Goal: Information Seeking & Learning: Learn about a topic

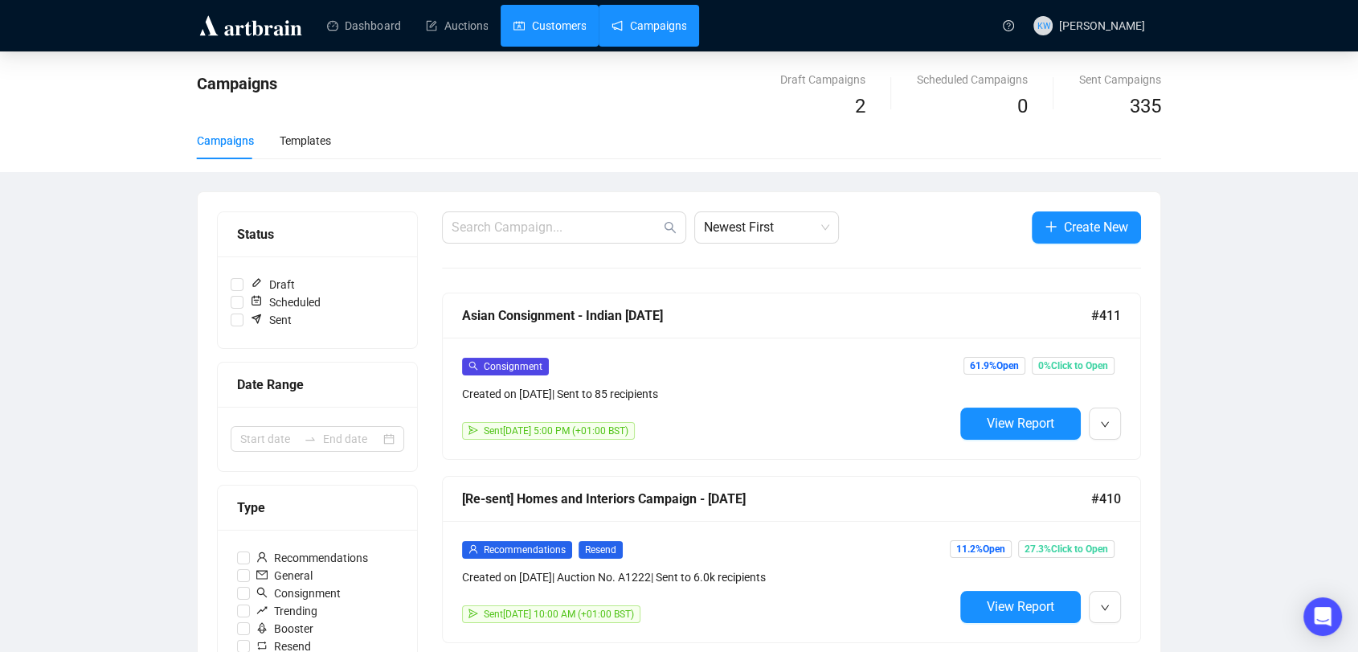
click at [552, 33] on link "Customers" at bounding box center [550, 26] width 72 height 42
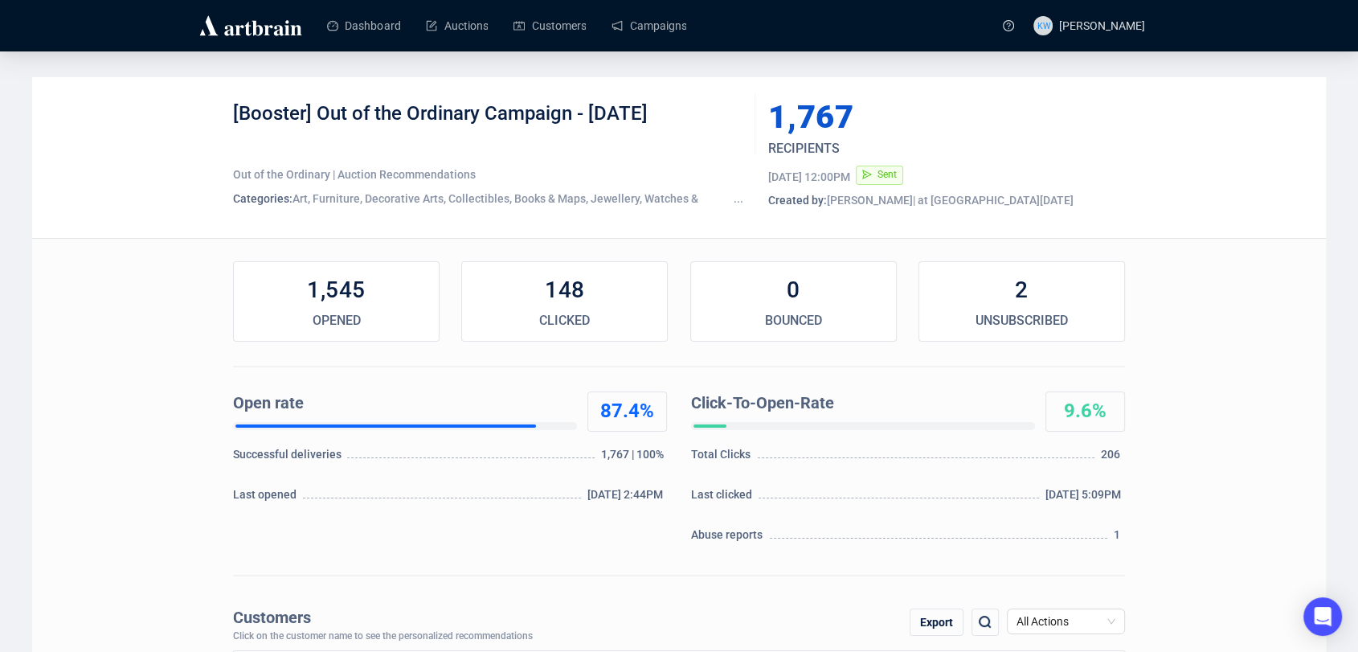
scroll to position [174, 0]
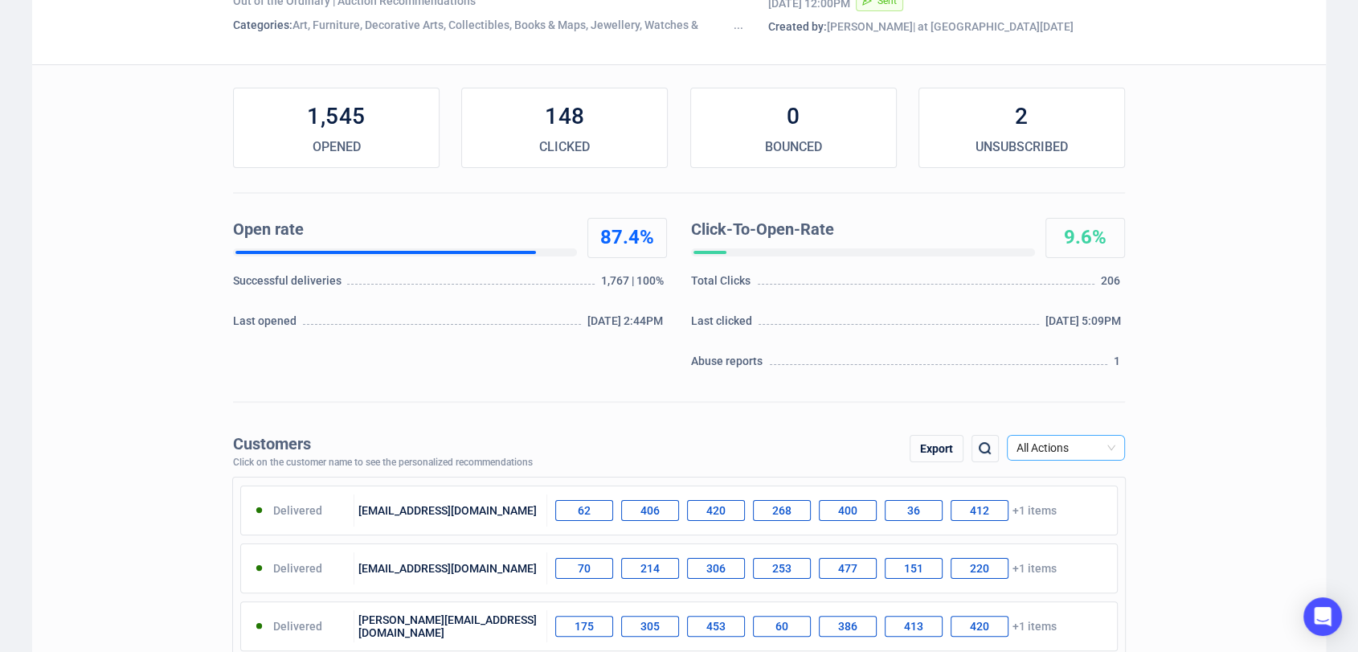
click at [1057, 438] on span "All Actions" at bounding box center [1066, 448] width 99 height 24
click at [1082, 582] on div "Unsubscribe" at bounding box center [1066, 583] width 92 height 18
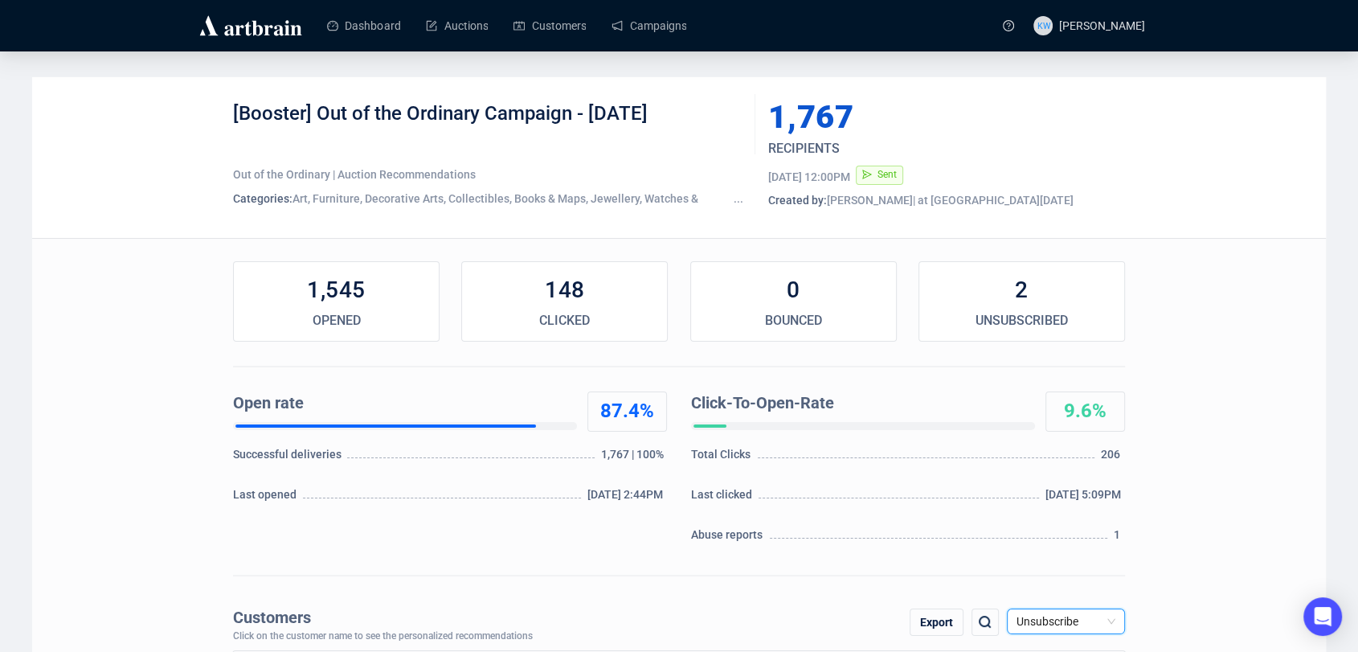
scroll to position [2, 0]
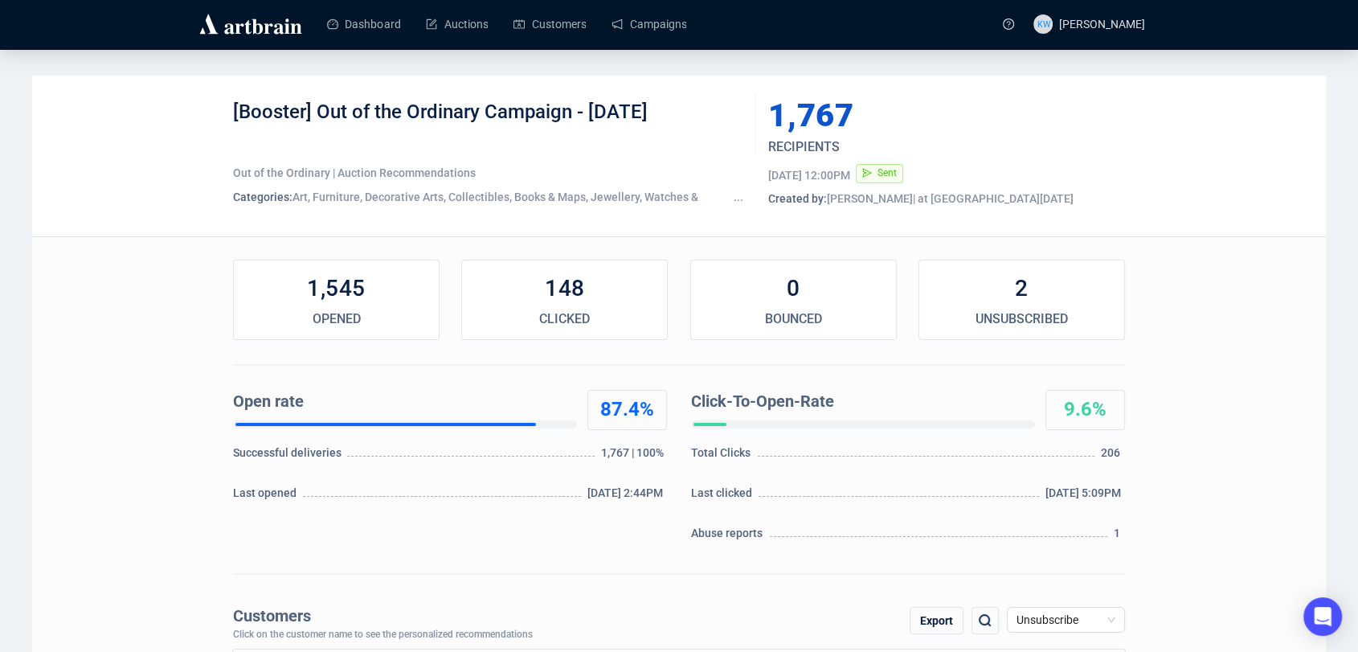
click at [932, 612] on div "Export" at bounding box center [937, 620] width 54 height 27
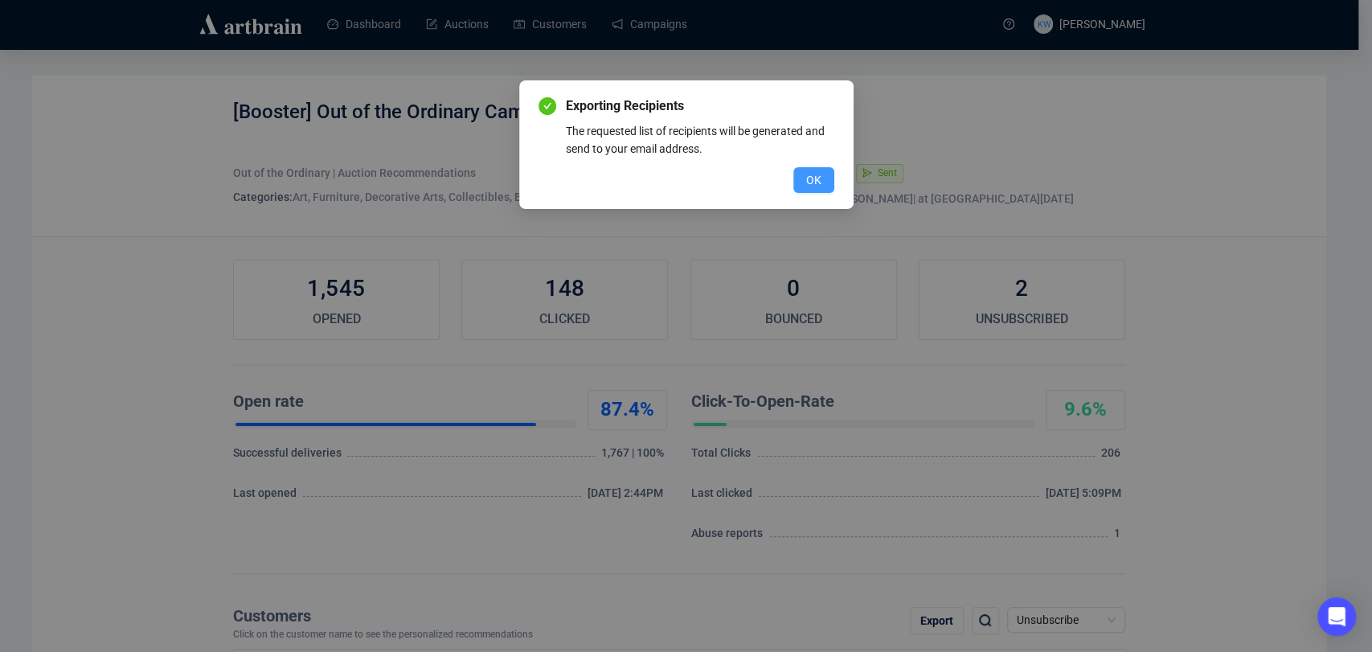
click at [814, 182] on span "OK" at bounding box center [813, 180] width 15 height 18
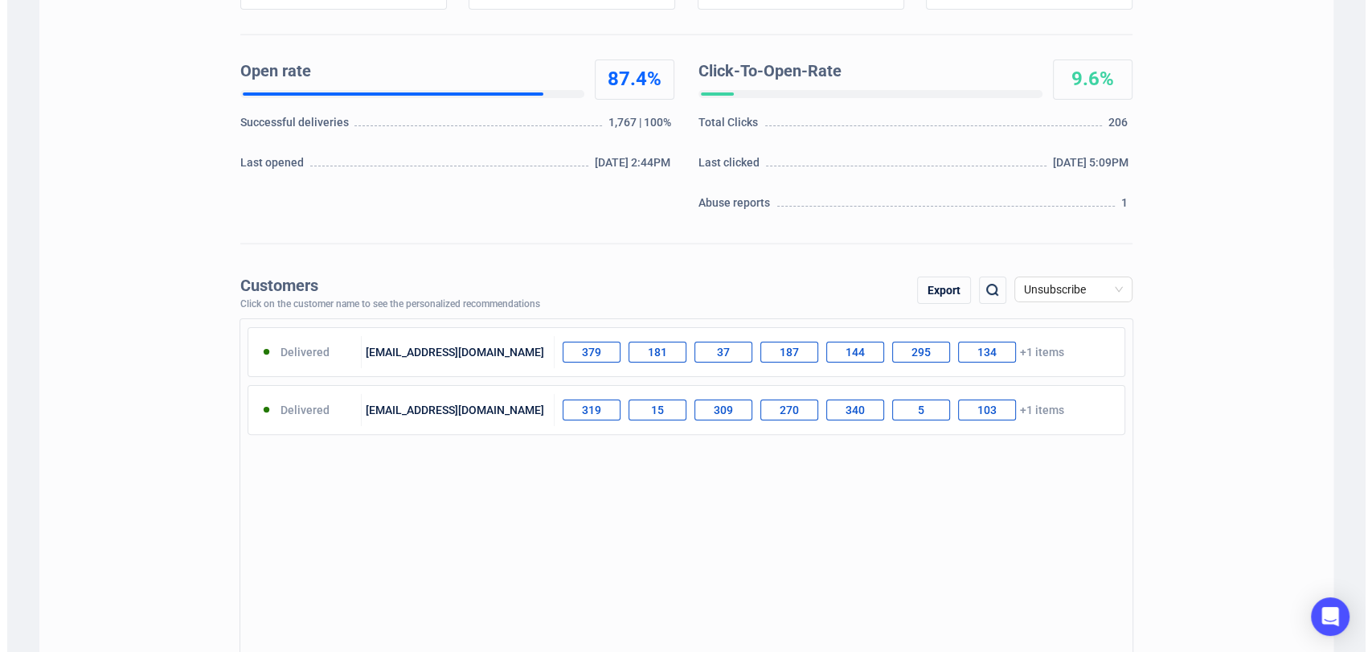
scroll to position [350, 0]
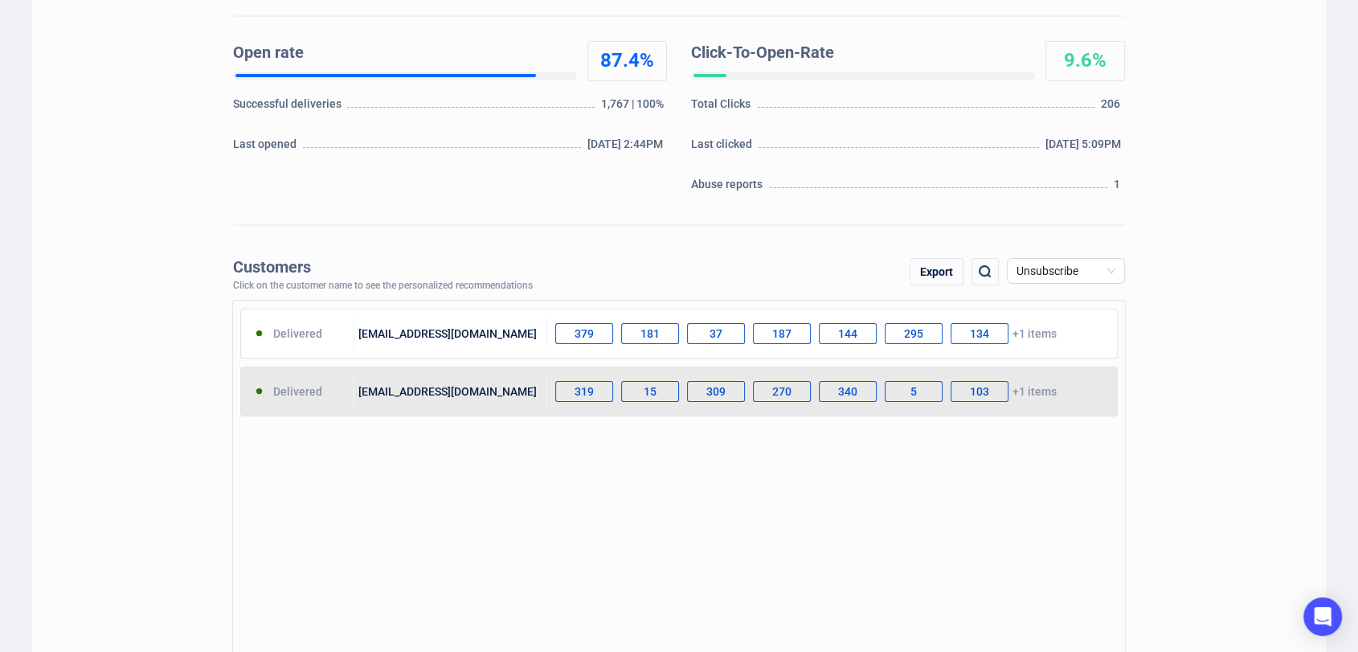
click at [858, 414] on div "Delivered nettiefirman@btinternet.com 319 15 309 270 340 5 103 +1 items" at bounding box center [679, 392] width 878 height 50
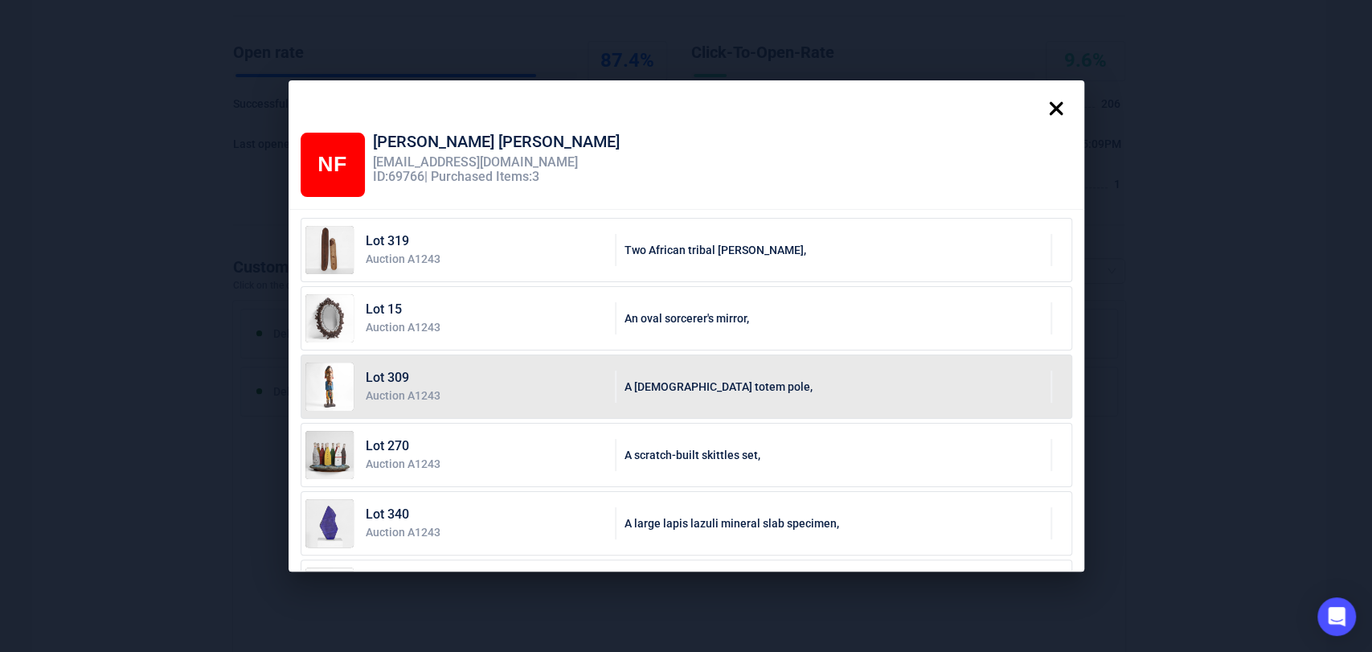
scroll to position [201, 0]
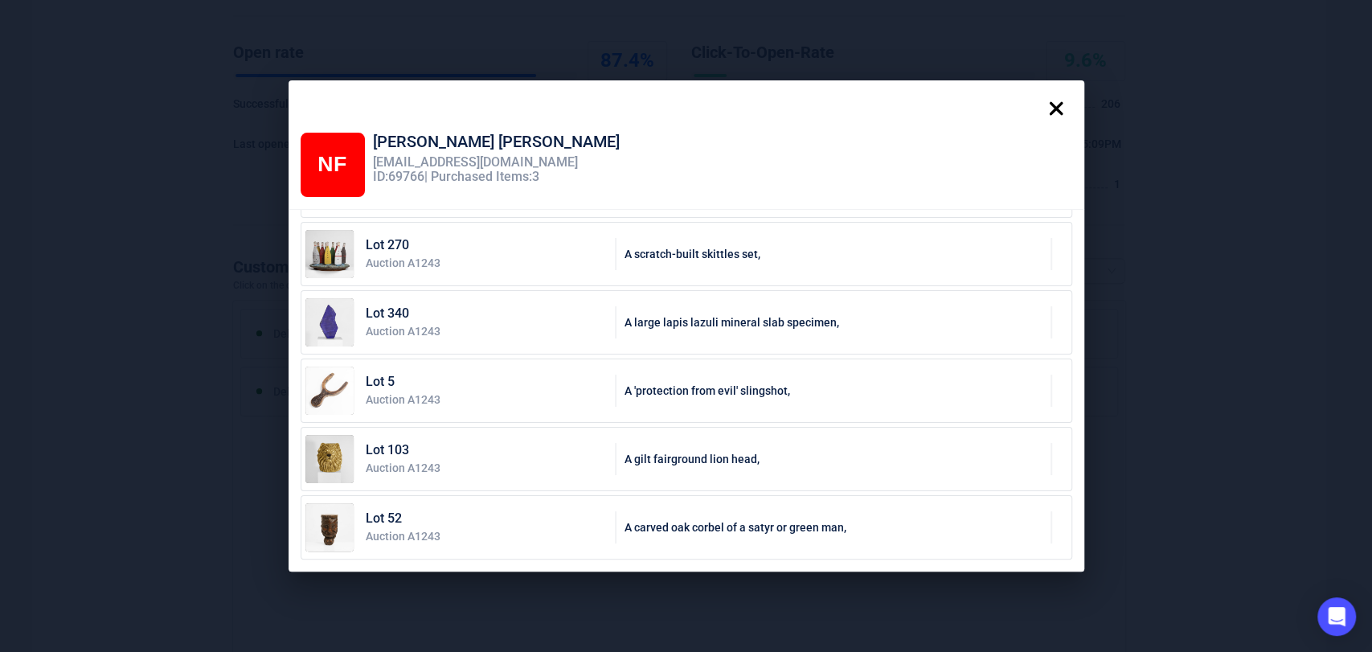
click at [1061, 103] on icon at bounding box center [1056, 108] width 32 height 32
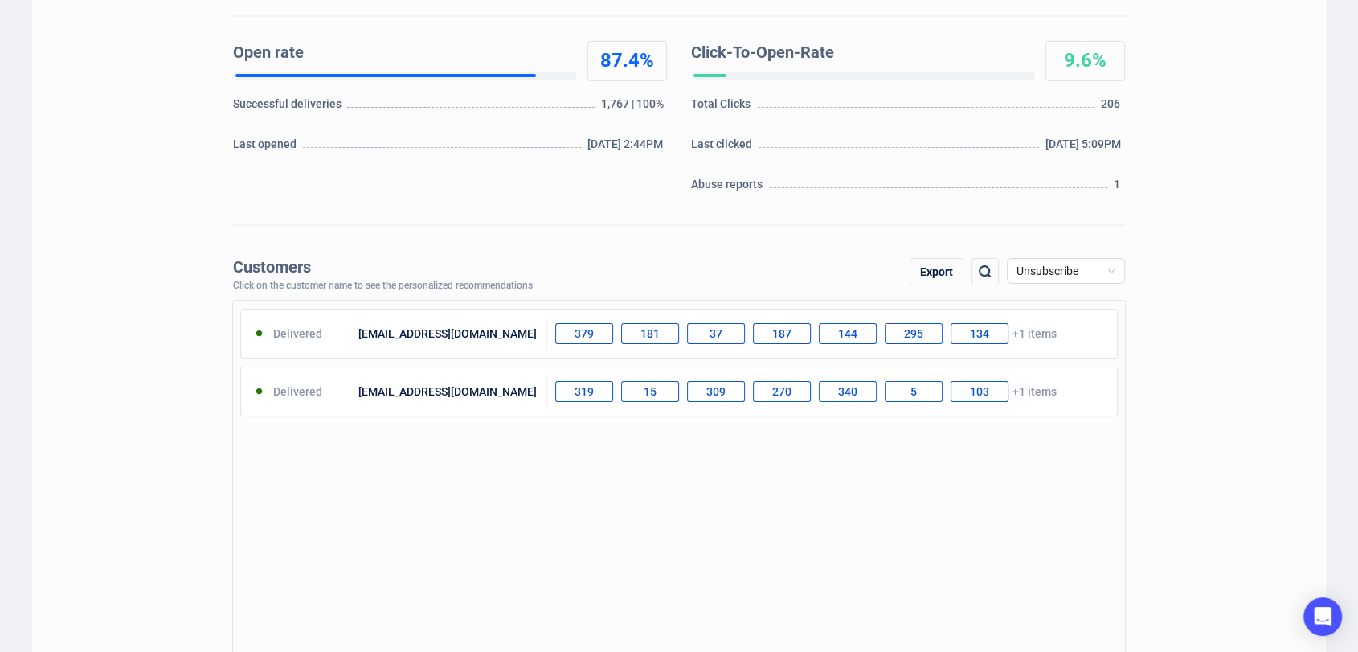
scroll to position [0, 0]
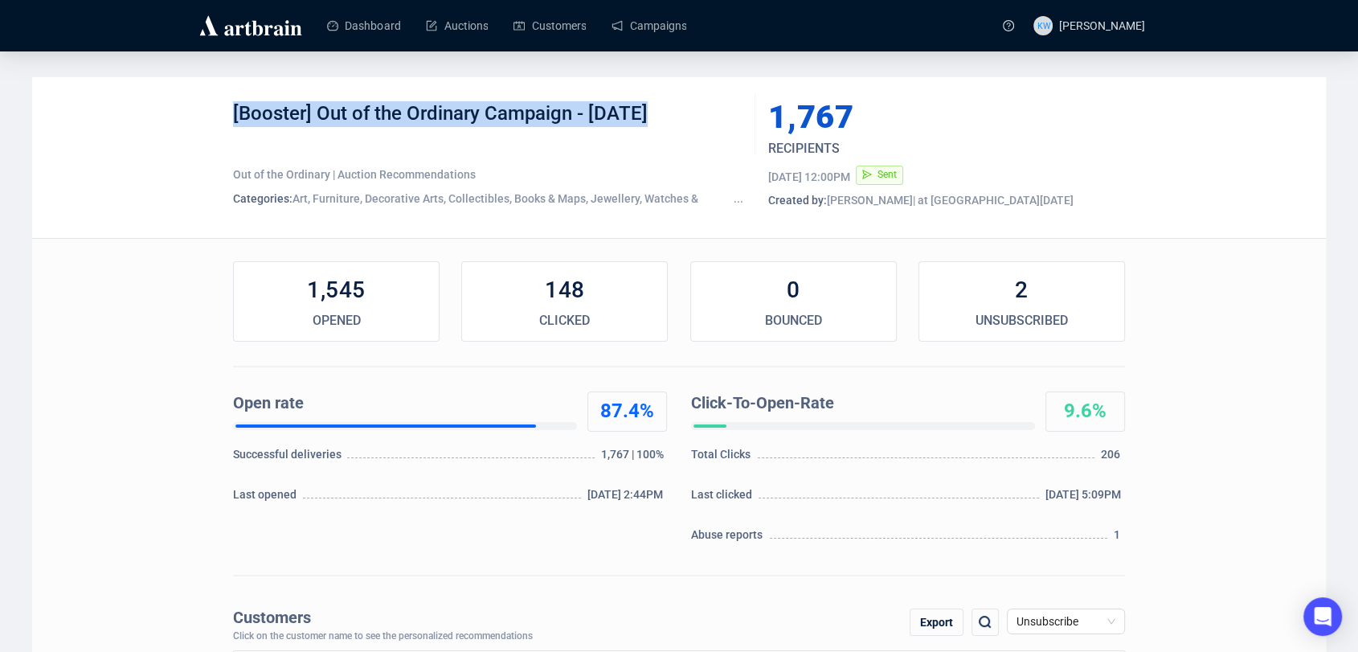
drag, startPoint x: 649, startPoint y: 116, endPoint x: 223, endPoint y: 94, distance: 427.4
click at [223, 94] on div "[Booster] Out of the Ordinary Campaign - Aug 25 Out of the Ordinary | Auction R…" at bounding box center [679, 157] width 1294 height 161
click at [711, 111] on div "[Booster] Out of the Ordinary Campaign - Aug 25" at bounding box center [488, 125] width 510 height 48
drag, startPoint x: 686, startPoint y: 117, endPoint x: 231, endPoint y: 109, distance: 455.8
click at [231, 109] on div "[Booster] Out of the Ordinary Campaign - Aug 25 Out of the Ordinary | Auction R…" at bounding box center [679, 157] width 1294 height 161
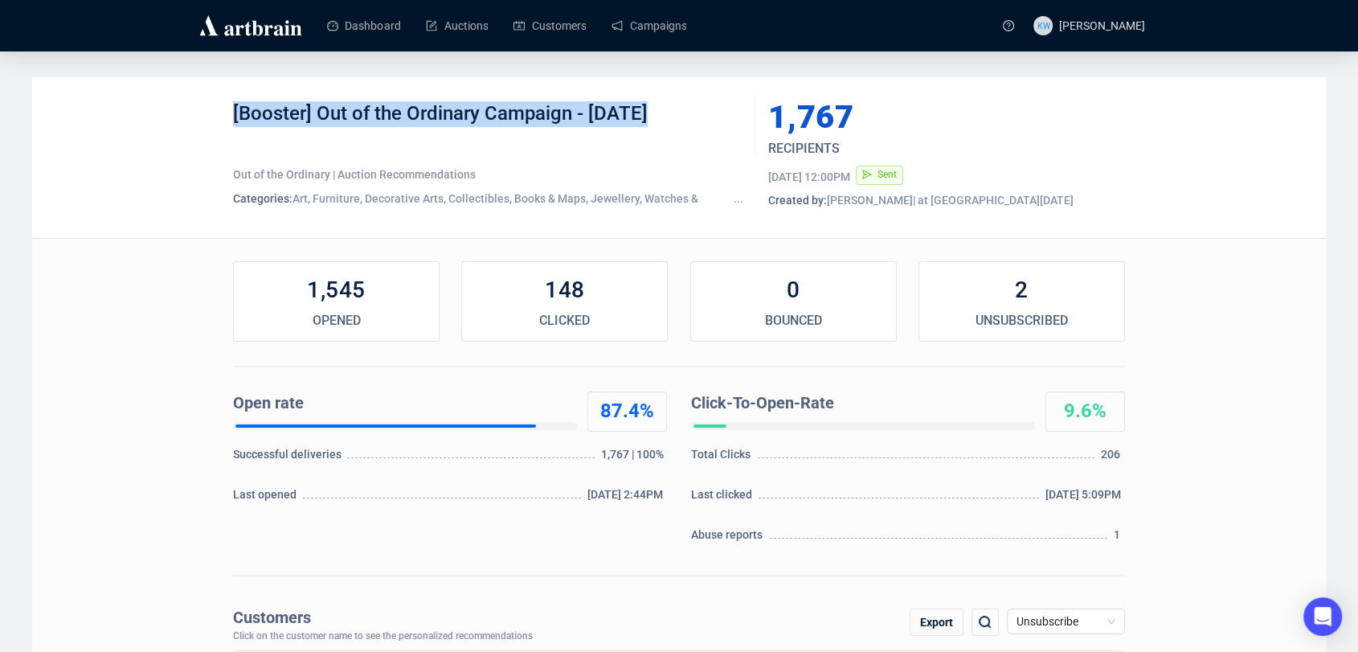
copy div "[Booster] Out of the Ordinary Campaign - Aug 25"
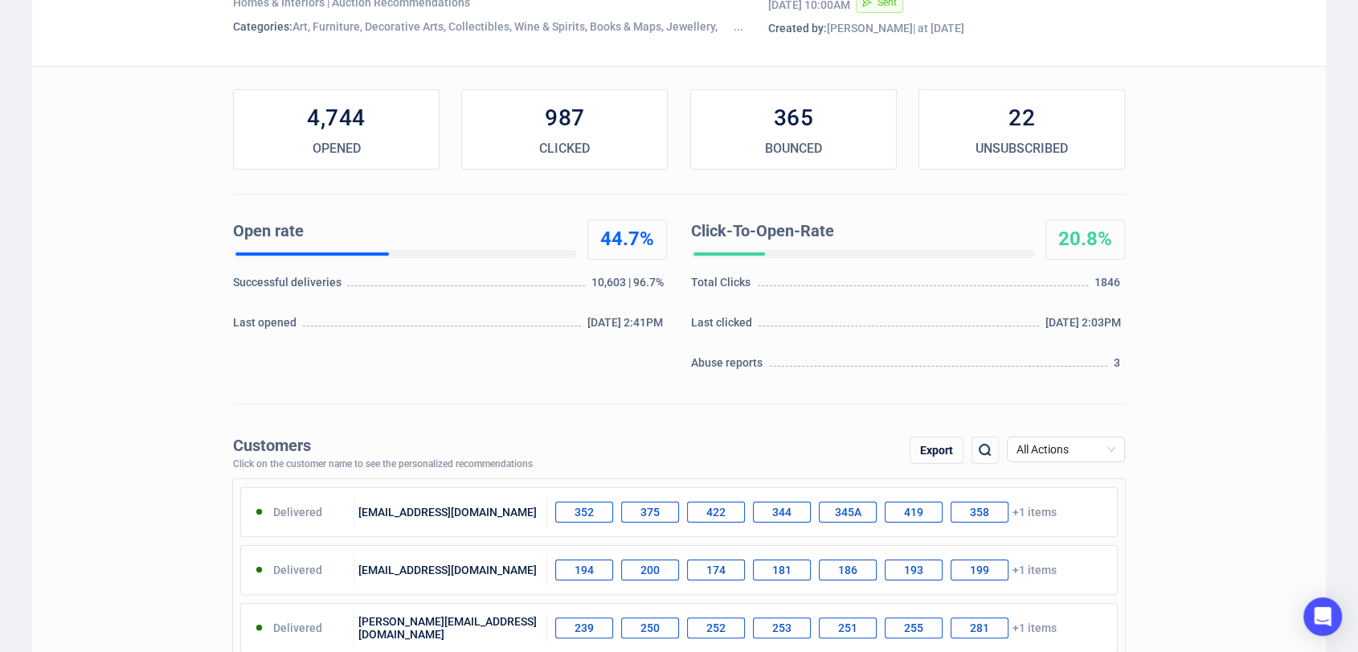
scroll to position [174, 0]
click at [1073, 453] on span "All Actions" at bounding box center [1066, 448] width 99 height 24
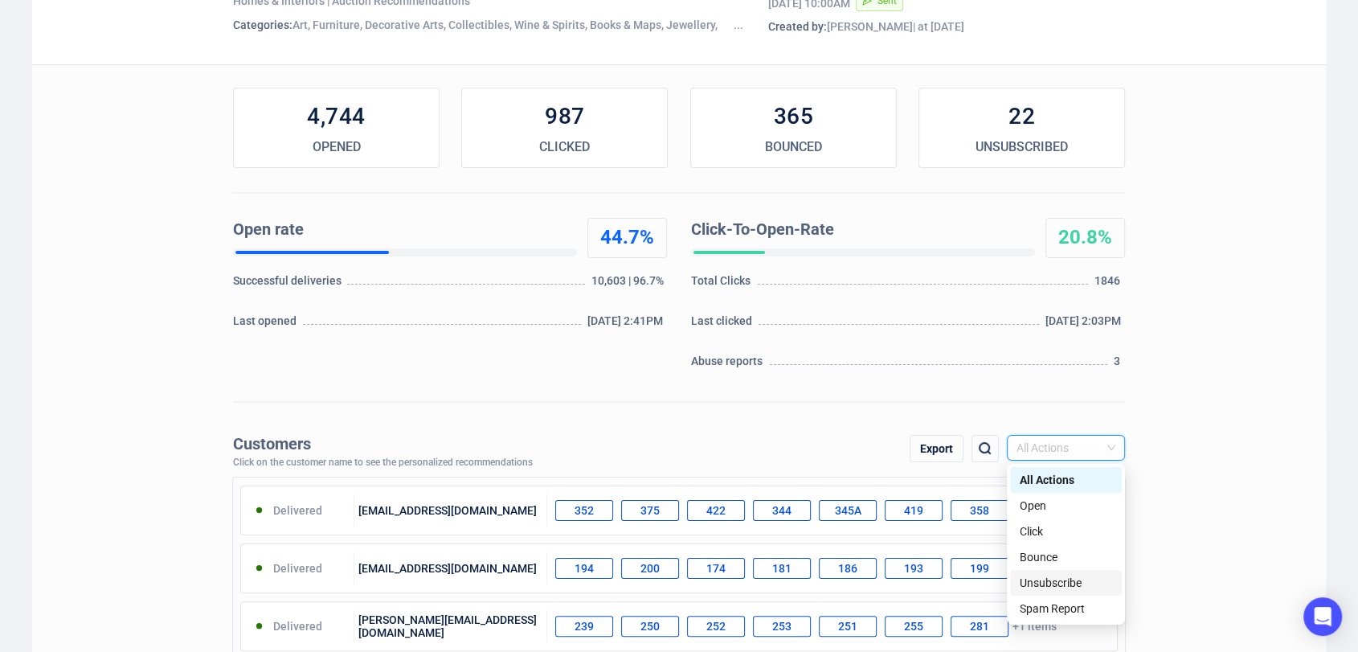
click at [1065, 578] on div "Unsubscribe" at bounding box center [1066, 583] width 92 height 18
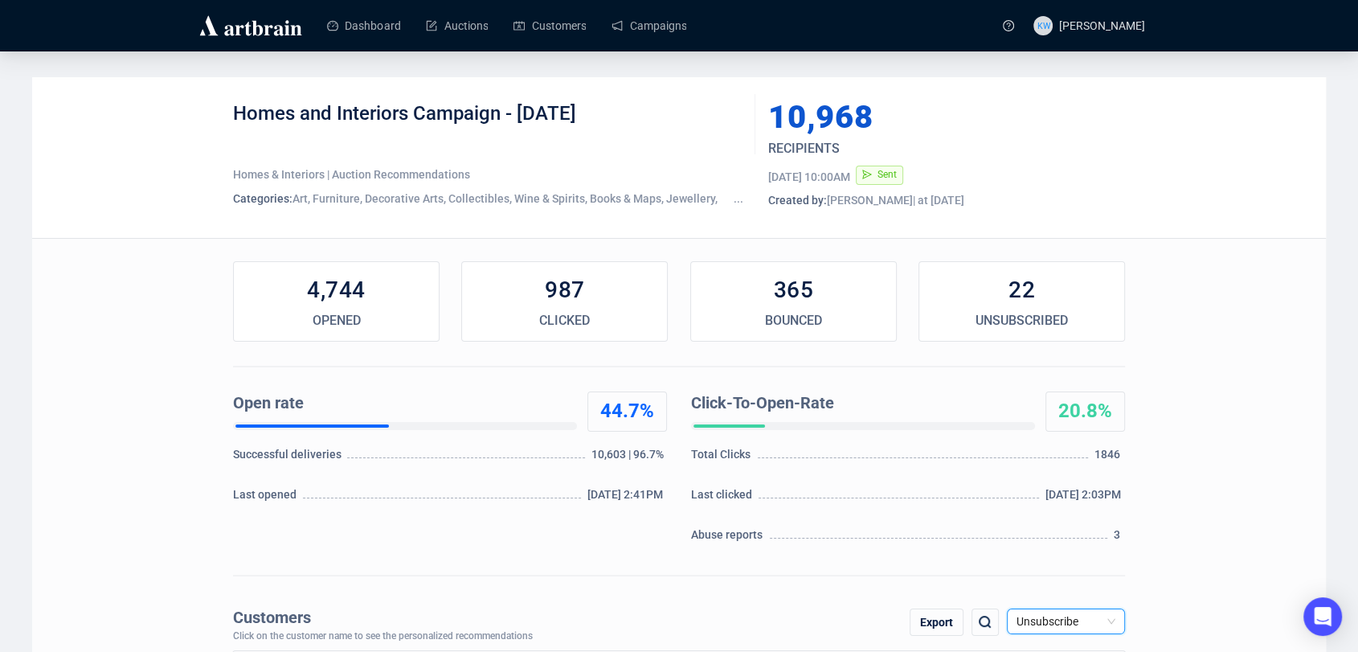
scroll to position [98, 0]
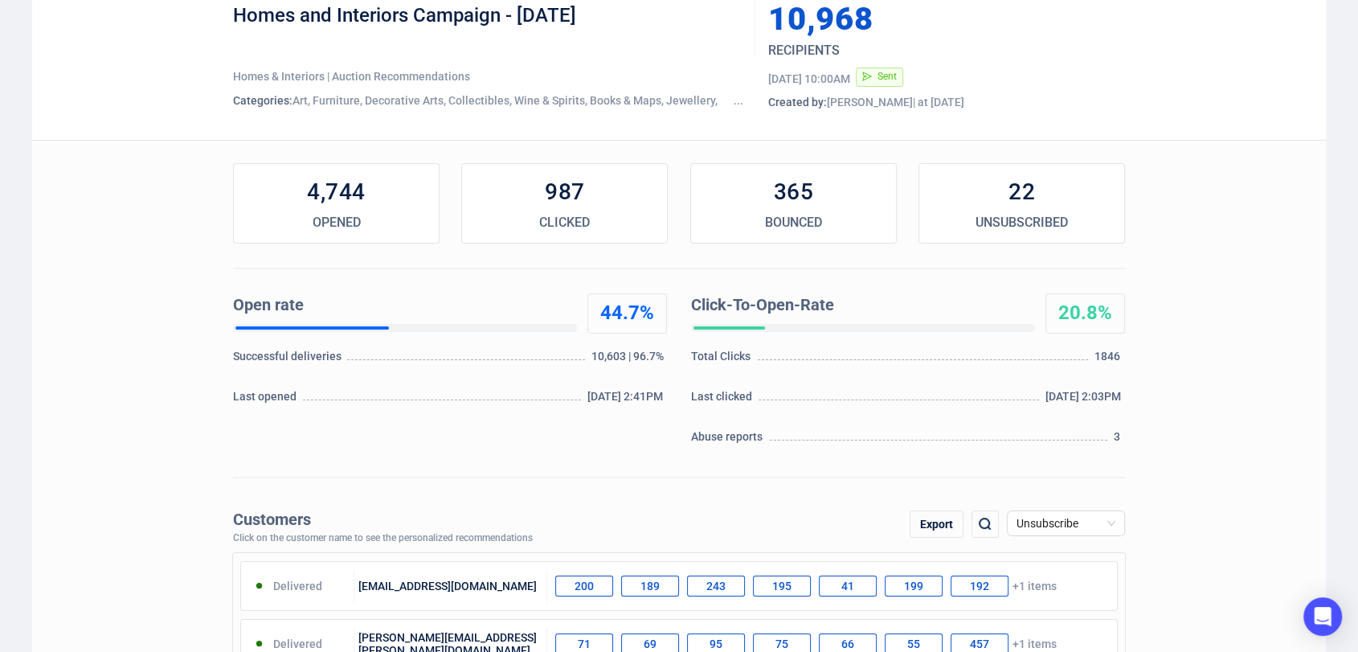
click at [936, 518] on div "Export" at bounding box center [937, 523] width 54 height 27
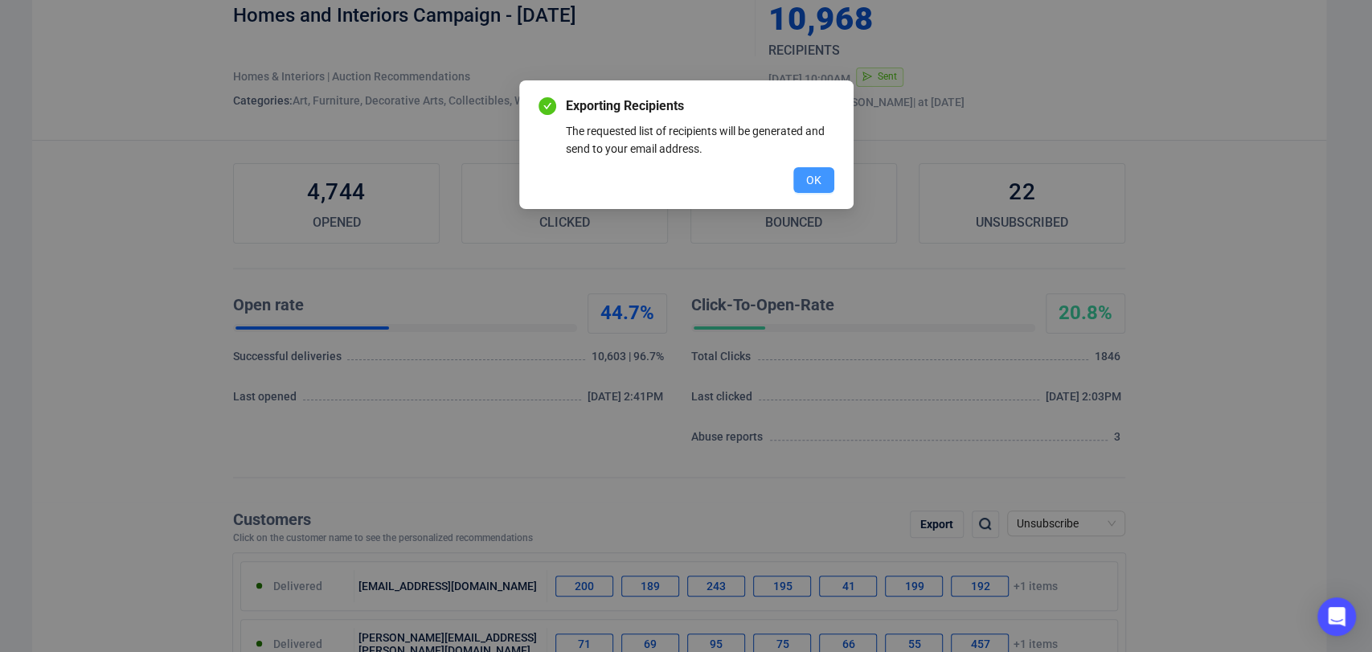
click at [810, 174] on span "OK" at bounding box center [813, 180] width 15 height 18
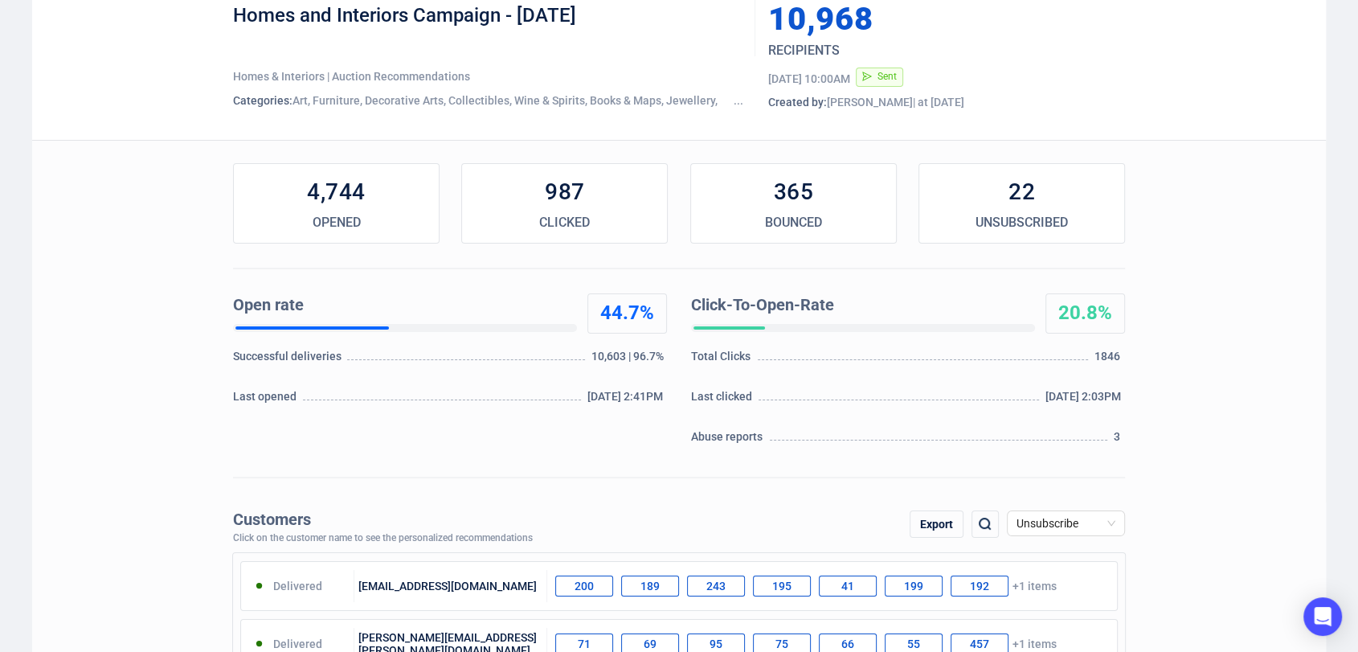
scroll to position [0, 0]
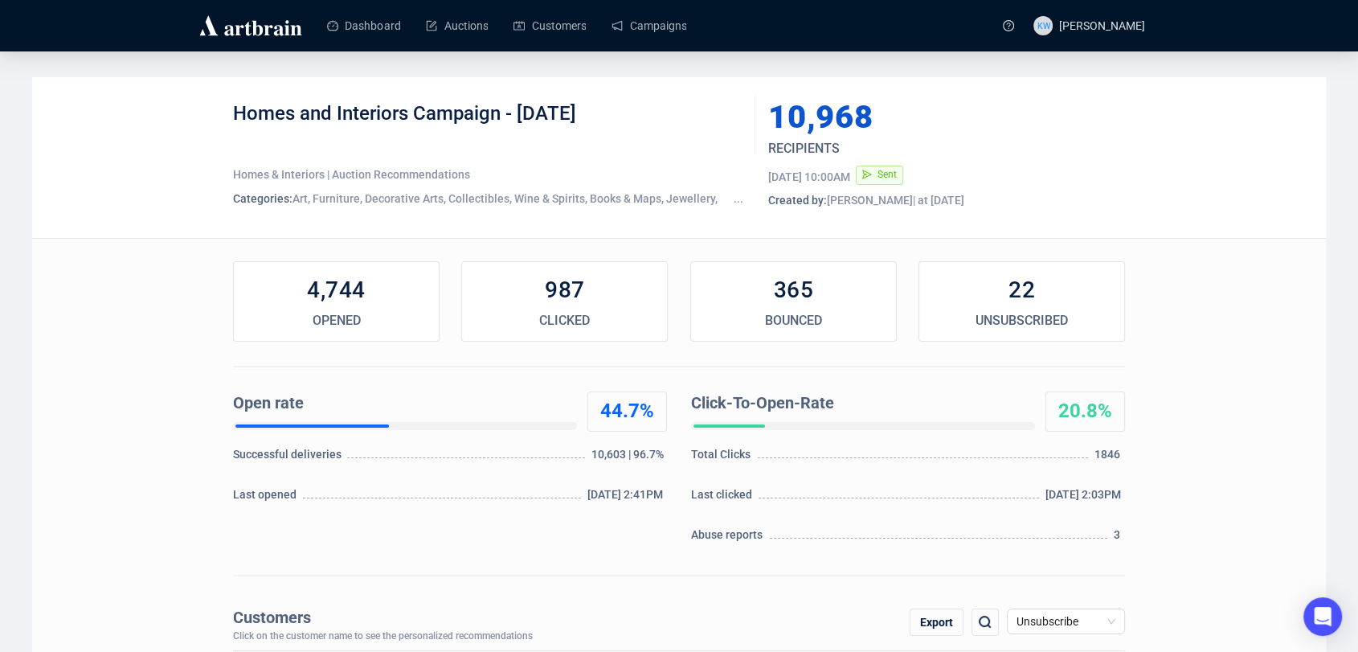
drag, startPoint x: 636, startPoint y: 107, endPoint x: 221, endPoint y: 116, distance: 414.8
click at [221, 116] on div "Homes and Interiors Campaign - August 2025 Homes & Interiors | Auction Recommen…" at bounding box center [679, 157] width 1294 height 161
copy div "Homes and Interiors Campaign - August 2025"
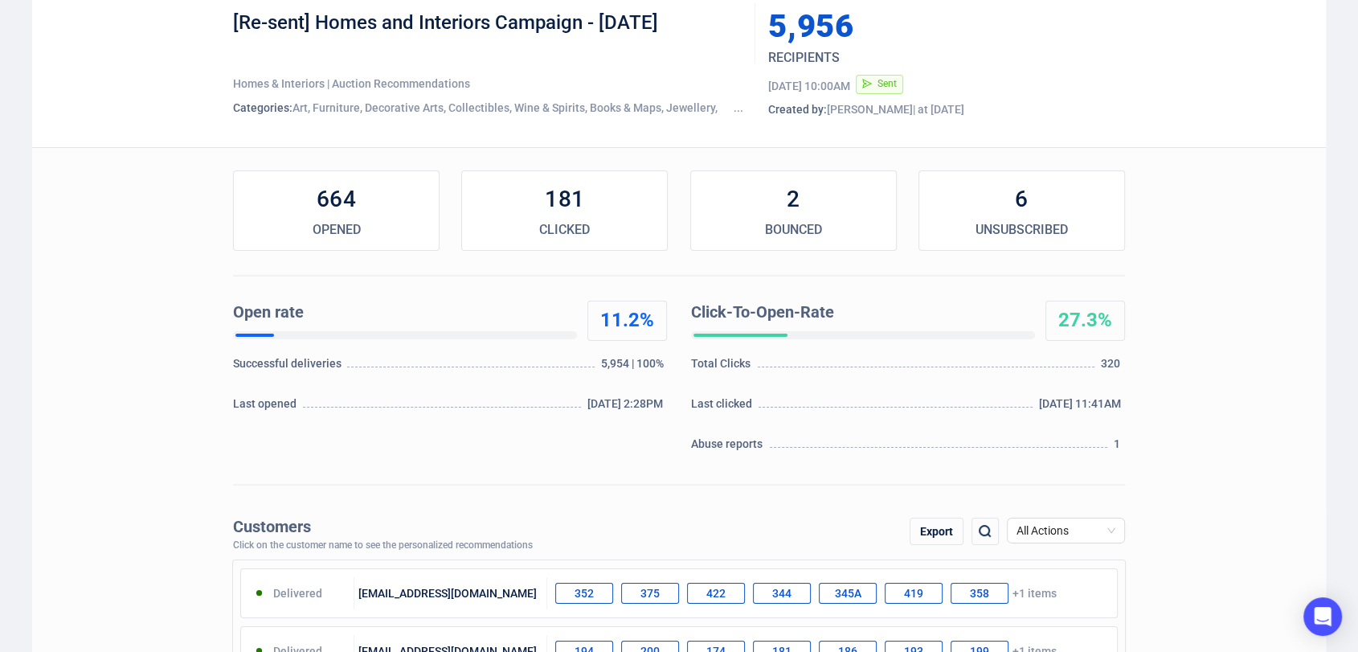
scroll to position [102, 0]
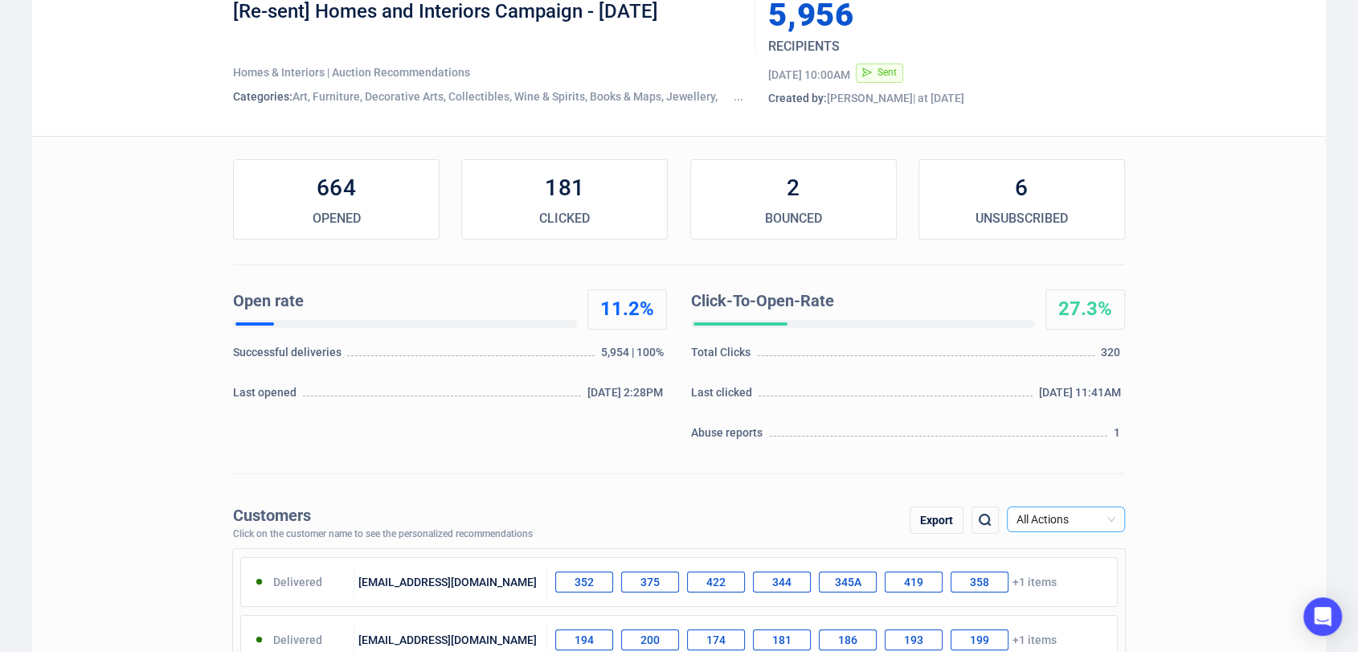
click at [1070, 520] on span "All Actions" at bounding box center [1066, 519] width 99 height 24
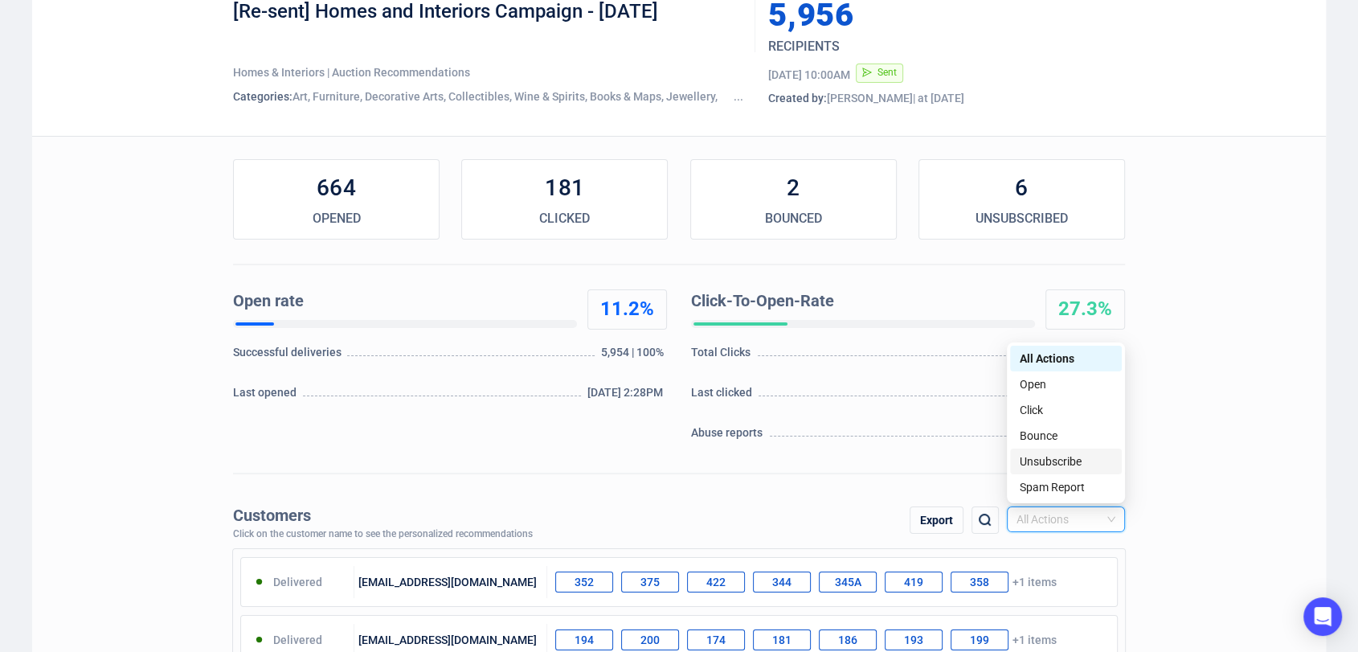
click at [1046, 461] on div "Unsubscribe" at bounding box center [1066, 462] width 92 height 18
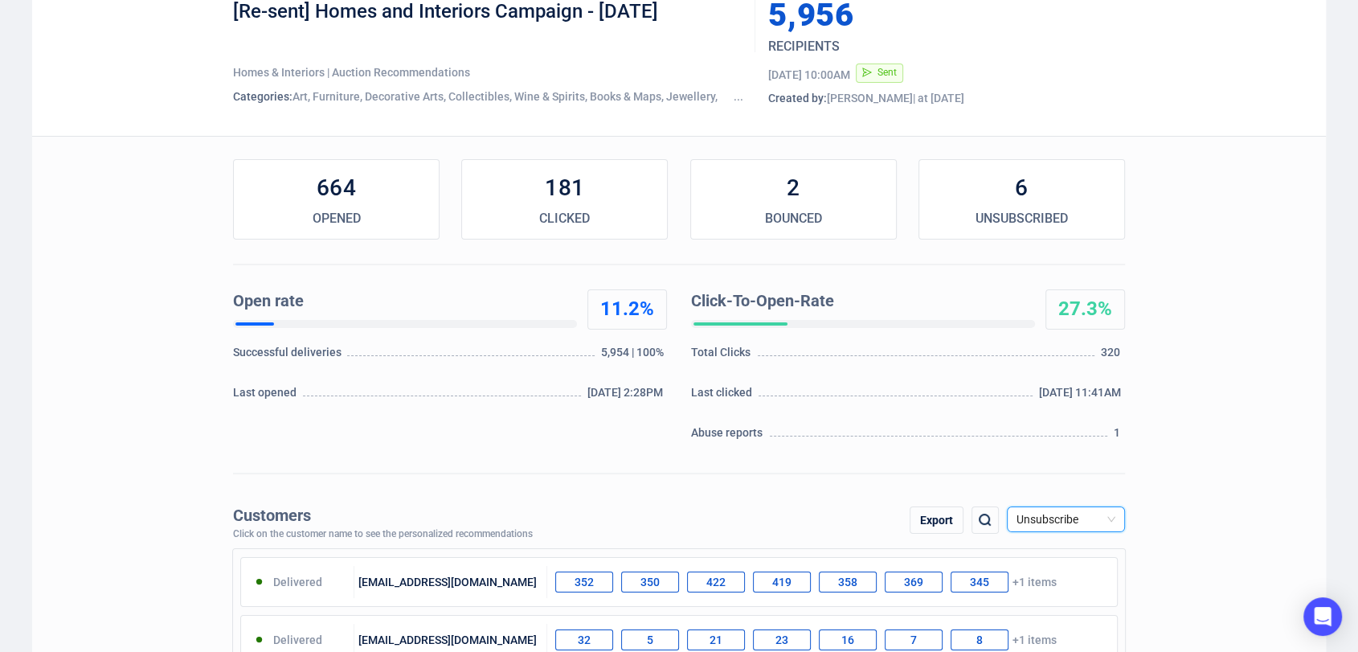
click at [934, 524] on div "Export" at bounding box center [937, 519] width 54 height 27
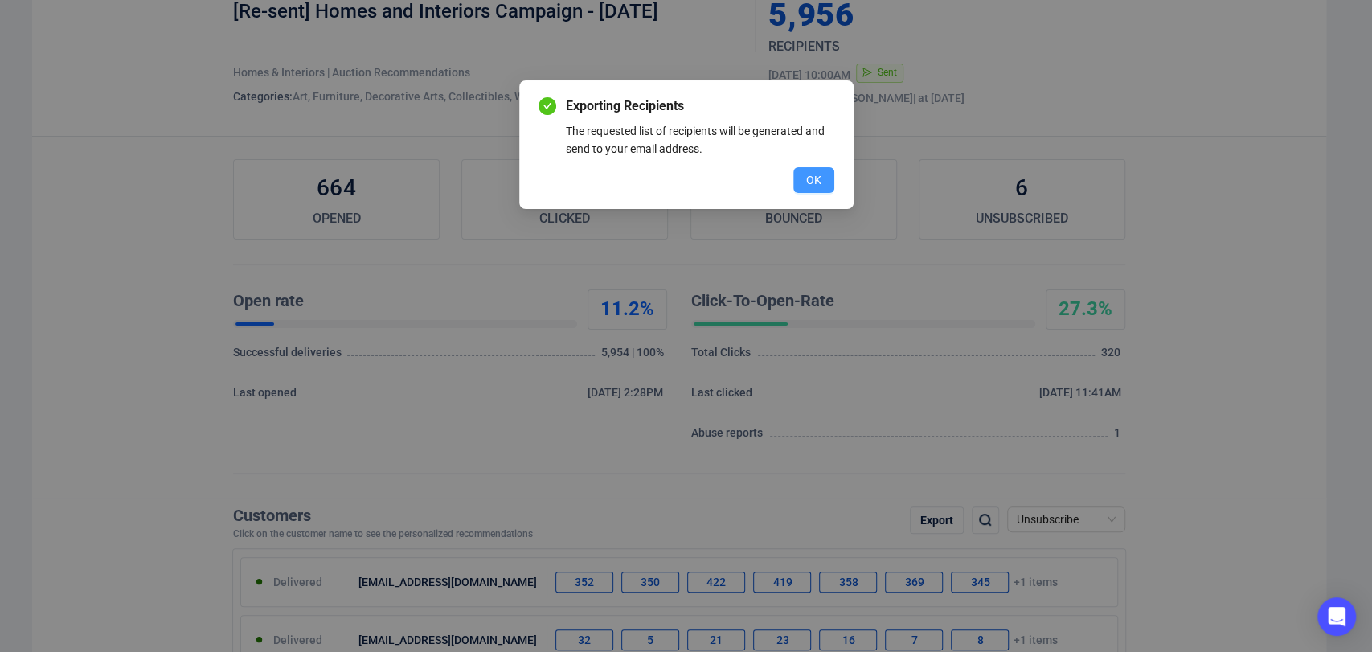
click at [826, 188] on button "OK" at bounding box center [813, 180] width 41 height 26
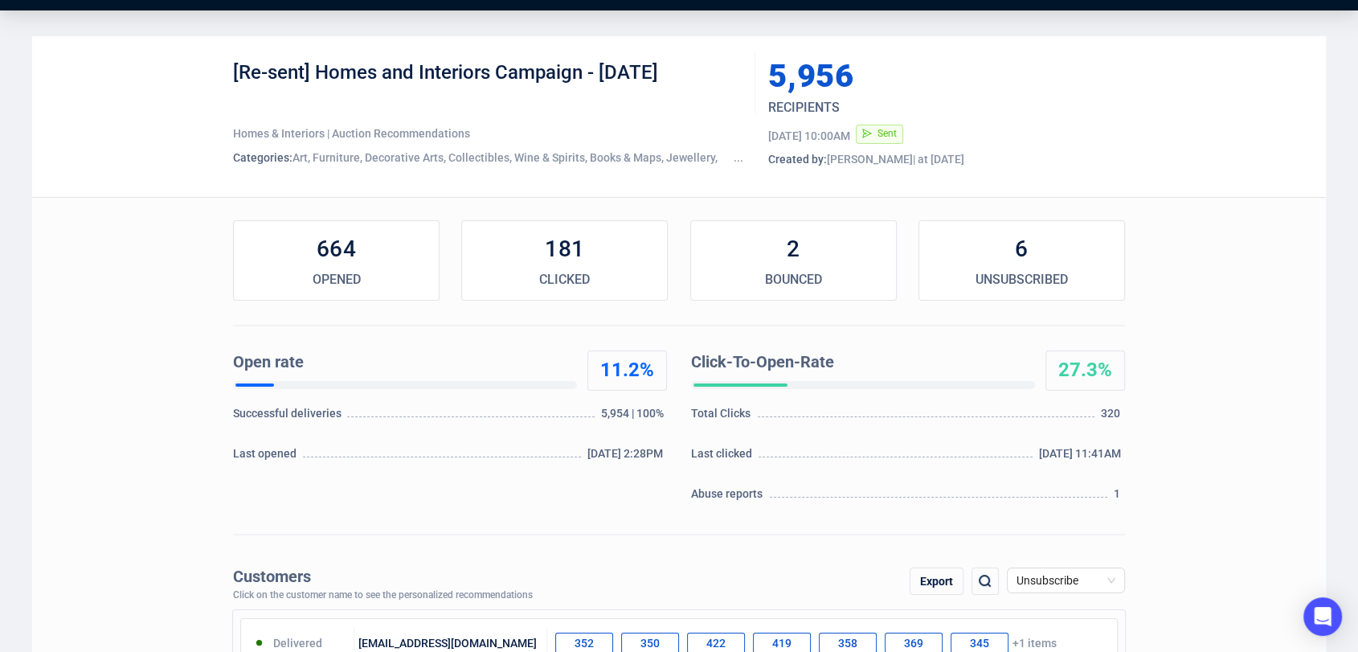
scroll to position [42, 0]
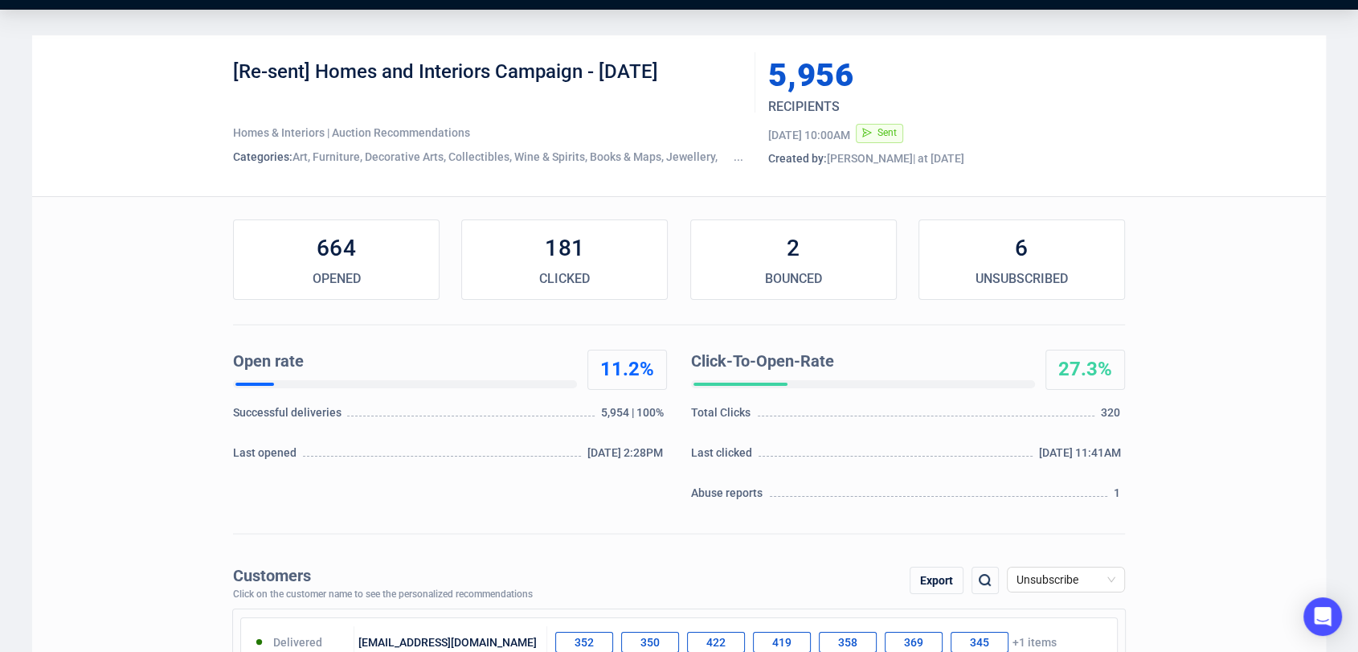
drag, startPoint x: 714, startPoint y: 71, endPoint x: 217, endPoint y: 84, distance: 496.9
click at [217, 84] on div "[Re-sent] Homes and Interiors Campaign - August 2025 Homes & Interiors | Auctio…" at bounding box center [679, 115] width 1294 height 161
copy div "[Re-sent] Homes and Interiors Campaign - August 2025"
